Goal: Information Seeking & Learning: Find specific fact

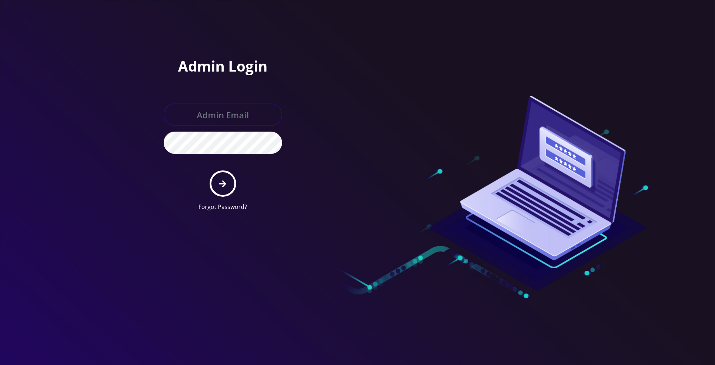
type input "boris@teltik.com"
click at [228, 185] on button "submit" at bounding box center [223, 183] width 26 height 26
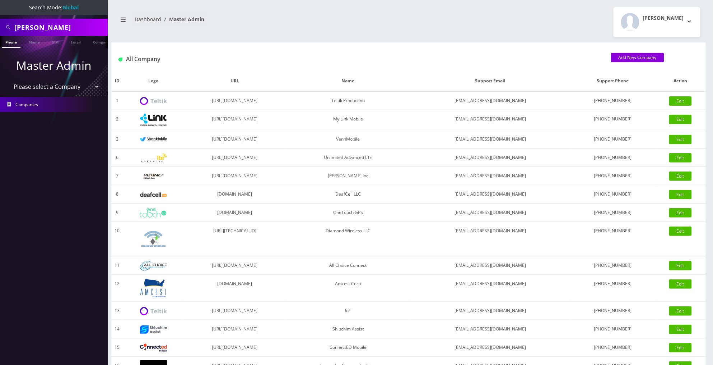
click at [72, 31] on input "Chris Burrill" at bounding box center [60, 27] width 92 height 14
type input "[PERSON_NAME]"
click at [38, 46] on link "Name" at bounding box center [34, 42] width 18 height 12
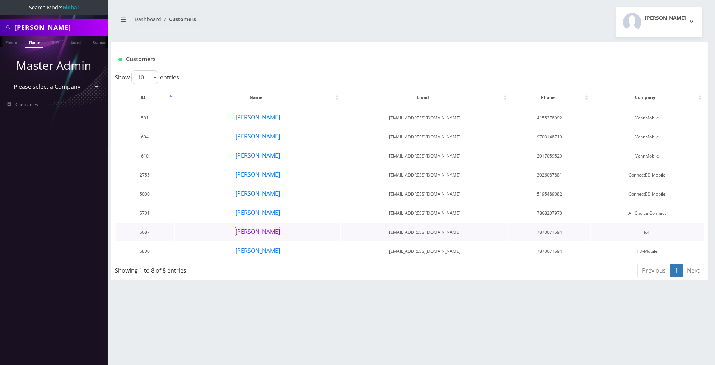
click at [259, 229] on button "[PERSON_NAME]" at bounding box center [257, 231] width 45 height 9
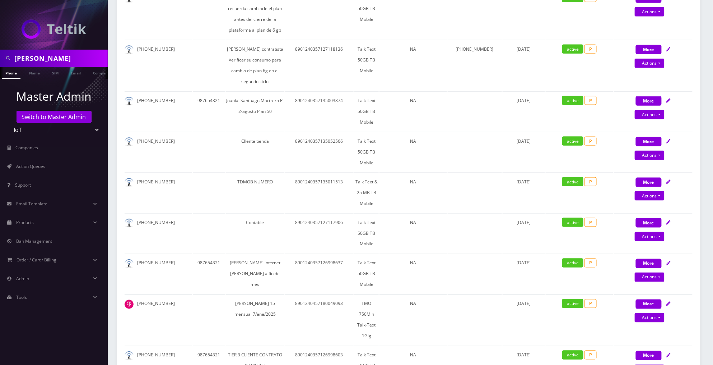
scroll to position [234, 0]
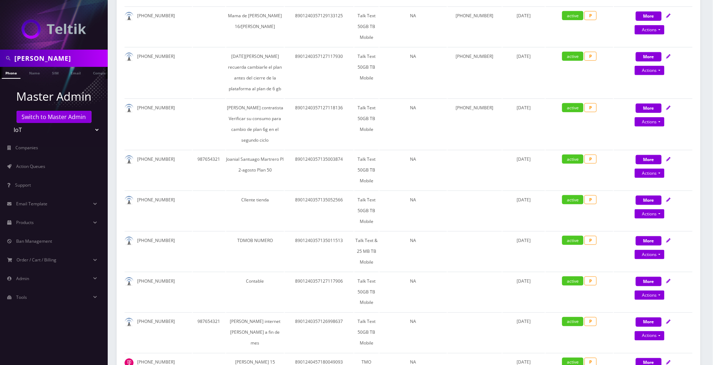
click at [76, 53] on input "carlos" at bounding box center [60, 58] width 92 height 14
paste input "7876905061 9392230392 9394927928 9394926484 6464106248 I understand we"
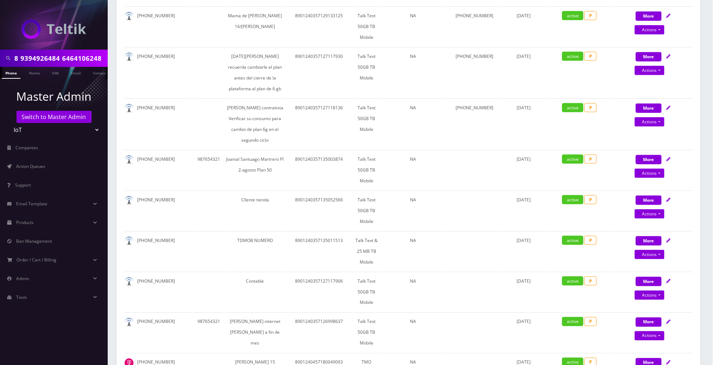
type input "7876905061 9392230392 9394927928 9394926484 646410624"
click at [33, 63] on input "7876905061 9392230392 9394927928 9394926484 646410624" at bounding box center [60, 58] width 92 height 14
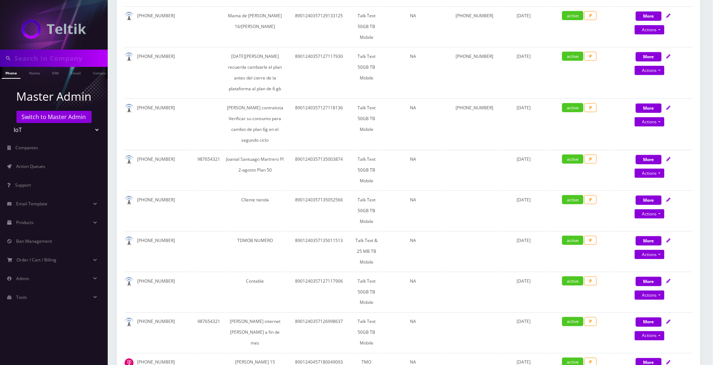
scroll to position [0, 0]
paste input "7876905061"
type input "7876905061"
click at [36, 73] on link "Name" at bounding box center [34, 73] width 18 height 12
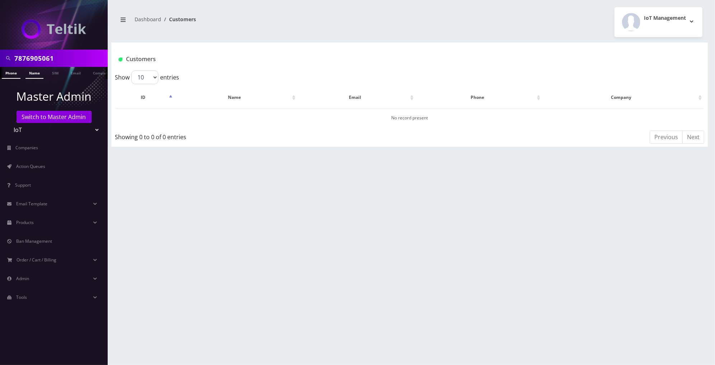
click at [16, 78] on link "Phone" at bounding box center [11, 73] width 19 height 12
click at [12, 78] on link "Phone" at bounding box center [11, 73] width 19 height 12
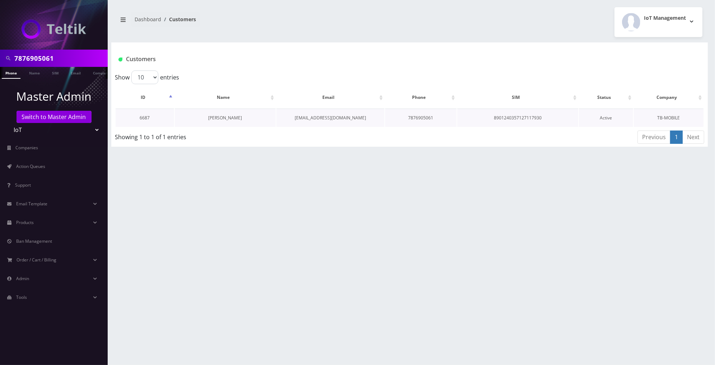
click at [221, 119] on link "[PERSON_NAME]" at bounding box center [225, 118] width 34 height 6
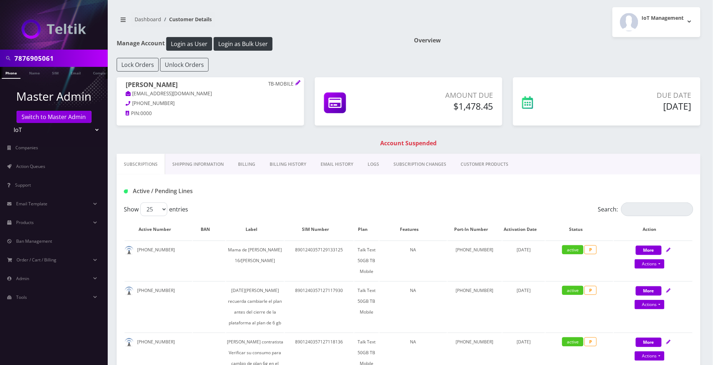
click at [88, 57] on input "7876905061" at bounding box center [60, 58] width 92 height 14
paste input "9392230392"
type input "9392230392"
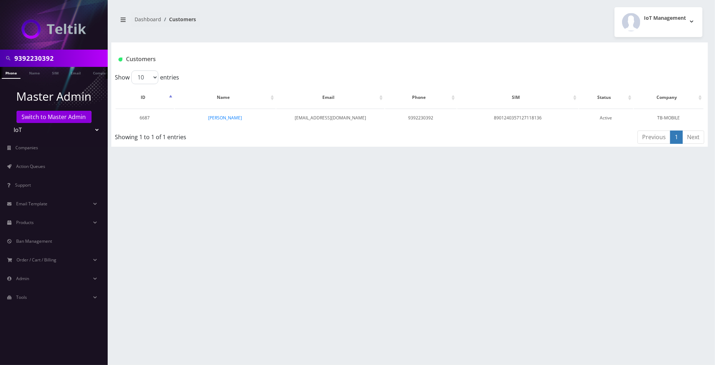
click at [82, 55] on input "9392230392" at bounding box center [60, 58] width 92 height 14
paste input "4927928"
type input "9394927928"
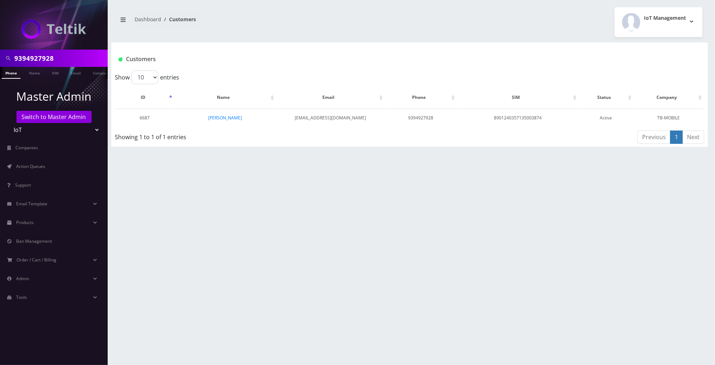
click at [85, 57] on input "9394927928" at bounding box center [60, 58] width 92 height 14
paste input "6484 646410624"
type input "9394926484 6464106248"
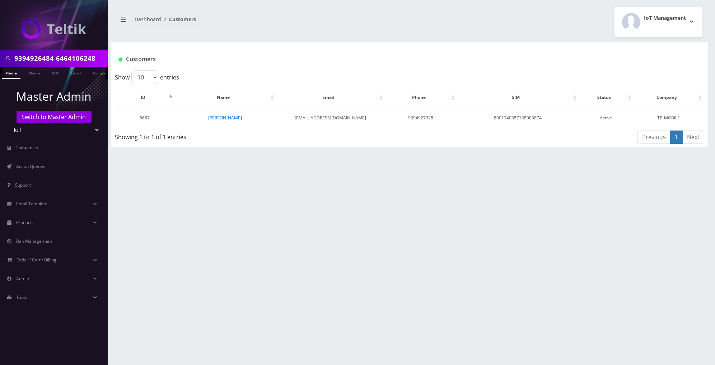
click at [13, 76] on link "Phone" at bounding box center [11, 73] width 19 height 12
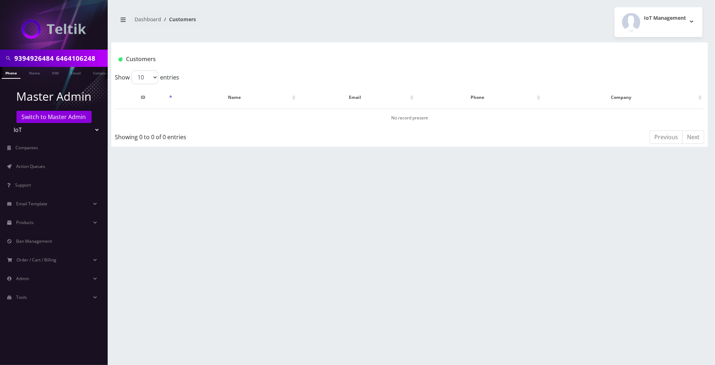
drag, startPoint x: 55, startPoint y: 60, endPoint x: 200, endPoint y: 41, distance: 146.0
click at [200, 41] on div "9394926484 6464106248 Phone Name SIM Email Company Customer Master Admin Switch…" at bounding box center [357, 182] width 715 height 365
click at [99, 57] on input "9394926484 6464106248" at bounding box center [60, 58] width 92 height 14
drag, startPoint x: 99, startPoint y: 57, endPoint x: 56, endPoint y: 60, distance: 43.6
click at [56, 60] on input "9394926484 6464106248" at bounding box center [60, 58] width 92 height 14
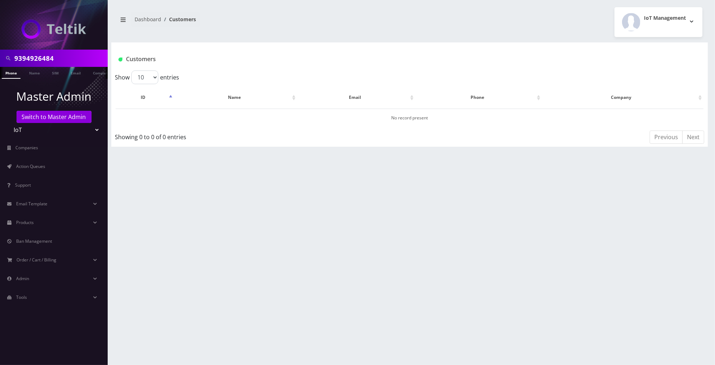
type input "9394926484"
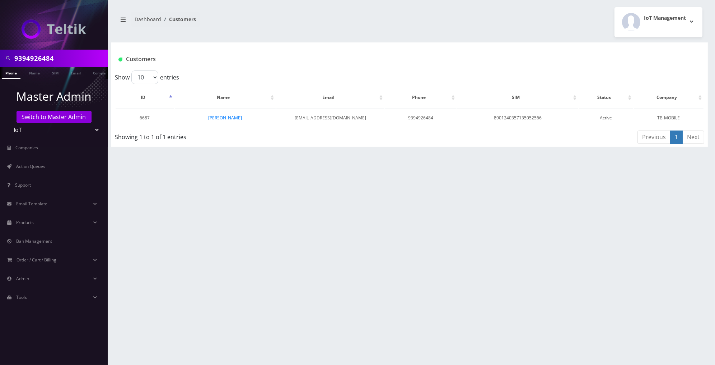
click at [76, 64] on input "9394926484" at bounding box center [60, 58] width 92 height 14
paste input "6464106248"
type input "6464106248"
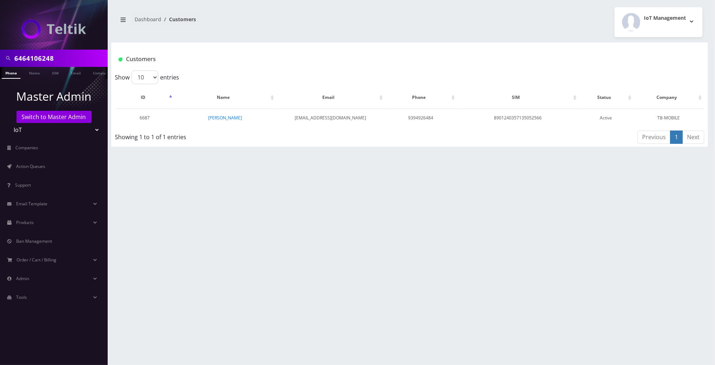
click at [18, 78] on nav "6464106248 Phone Name SIM Email Company Customer Master Admin Switch to Master …" at bounding box center [54, 182] width 108 height 365
click at [13, 75] on link "Phone" at bounding box center [11, 73] width 19 height 12
